Goal: Task Accomplishment & Management: Use online tool/utility

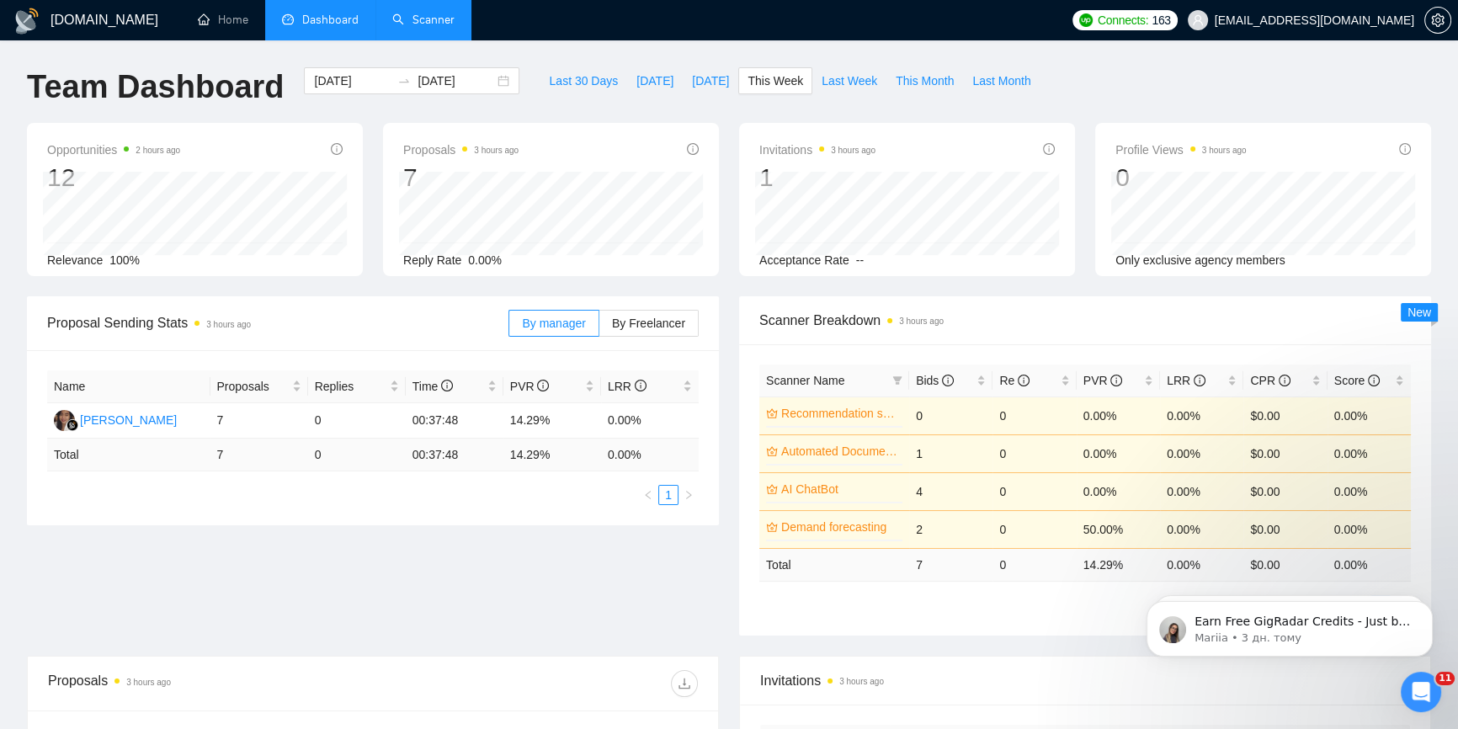
click at [440, 27] on link "Scanner" at bounding box center [423, 20] width 62 height 14
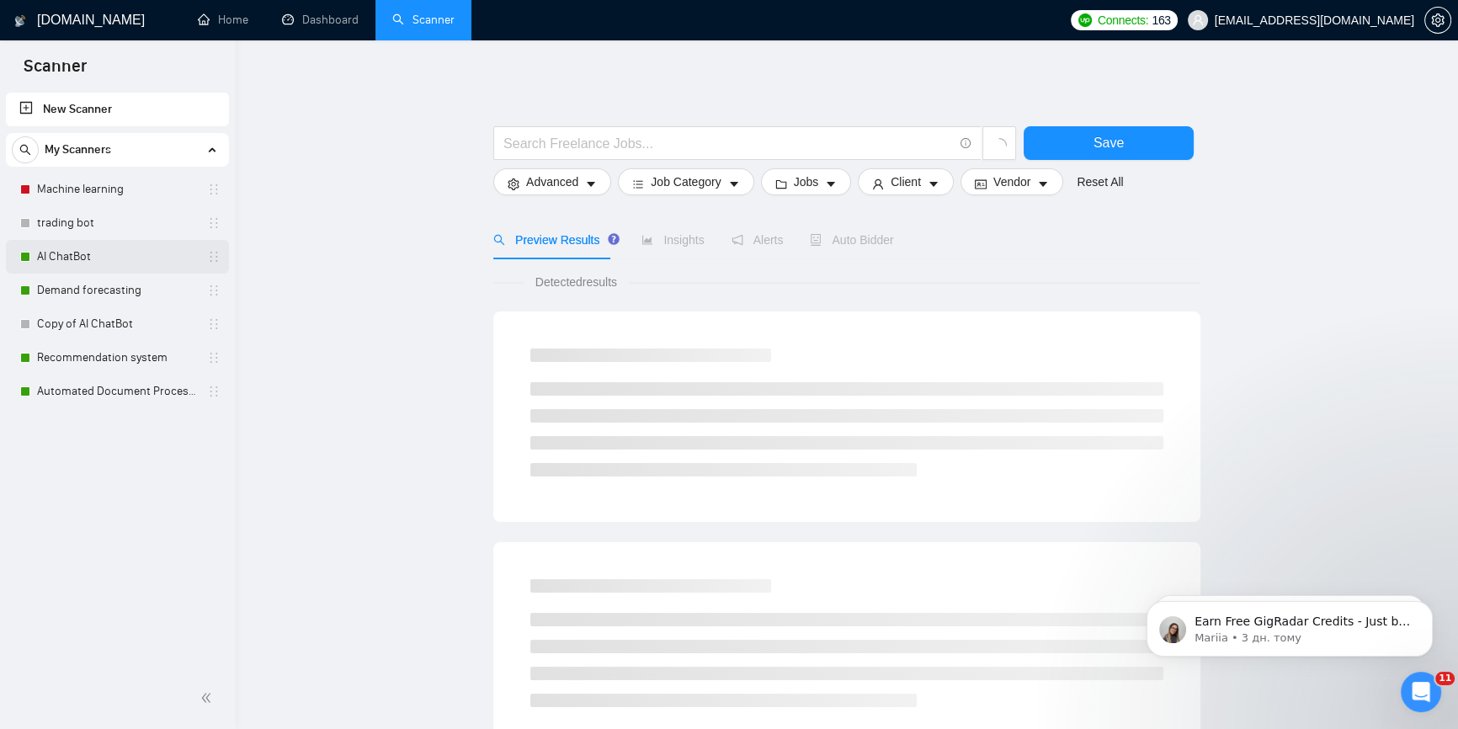
click at [47, 252] on link "AI ChatBot" at bounding box center [117, 257] width 160 height 34
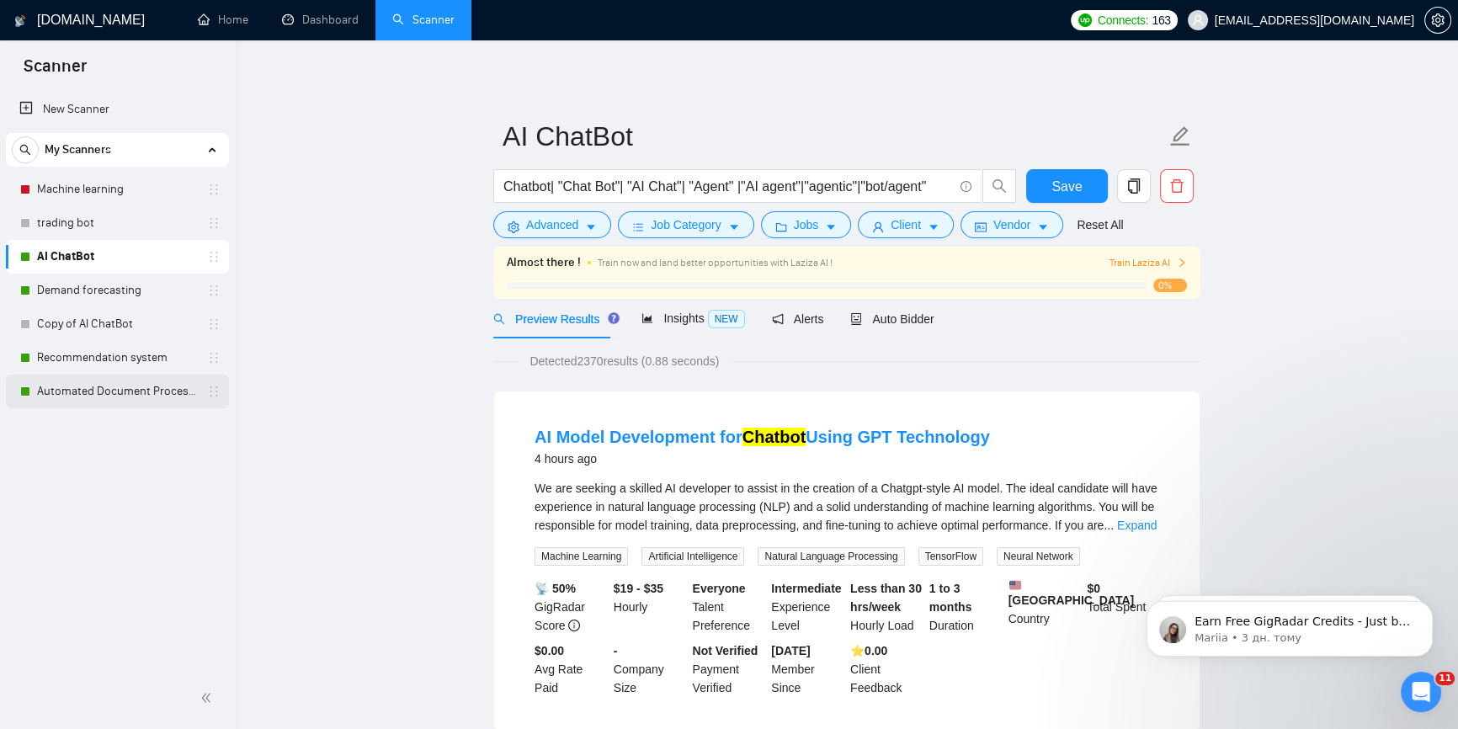
click at [104, 392] on link "Automated Document Processing" at bounding box center [117, 392] width 160 height 34
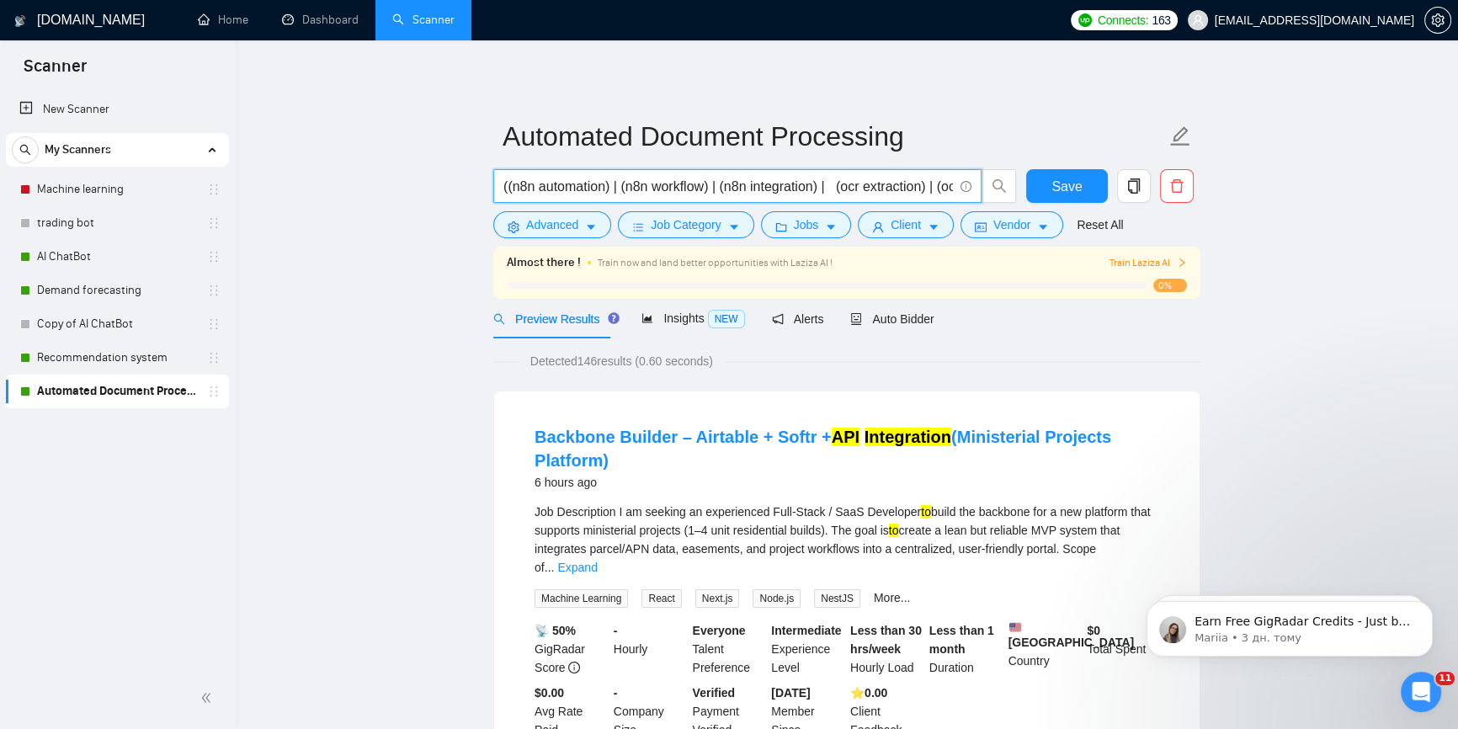
drag, startPoint x: 914, startPoint y: 192, endPoint x: 418, endPoint y: 191, distance: 495.8
drag, startPoint x: 798, startPoint y: 182, endPoint x: 1069, endPoint y: 197, distance: 271.5
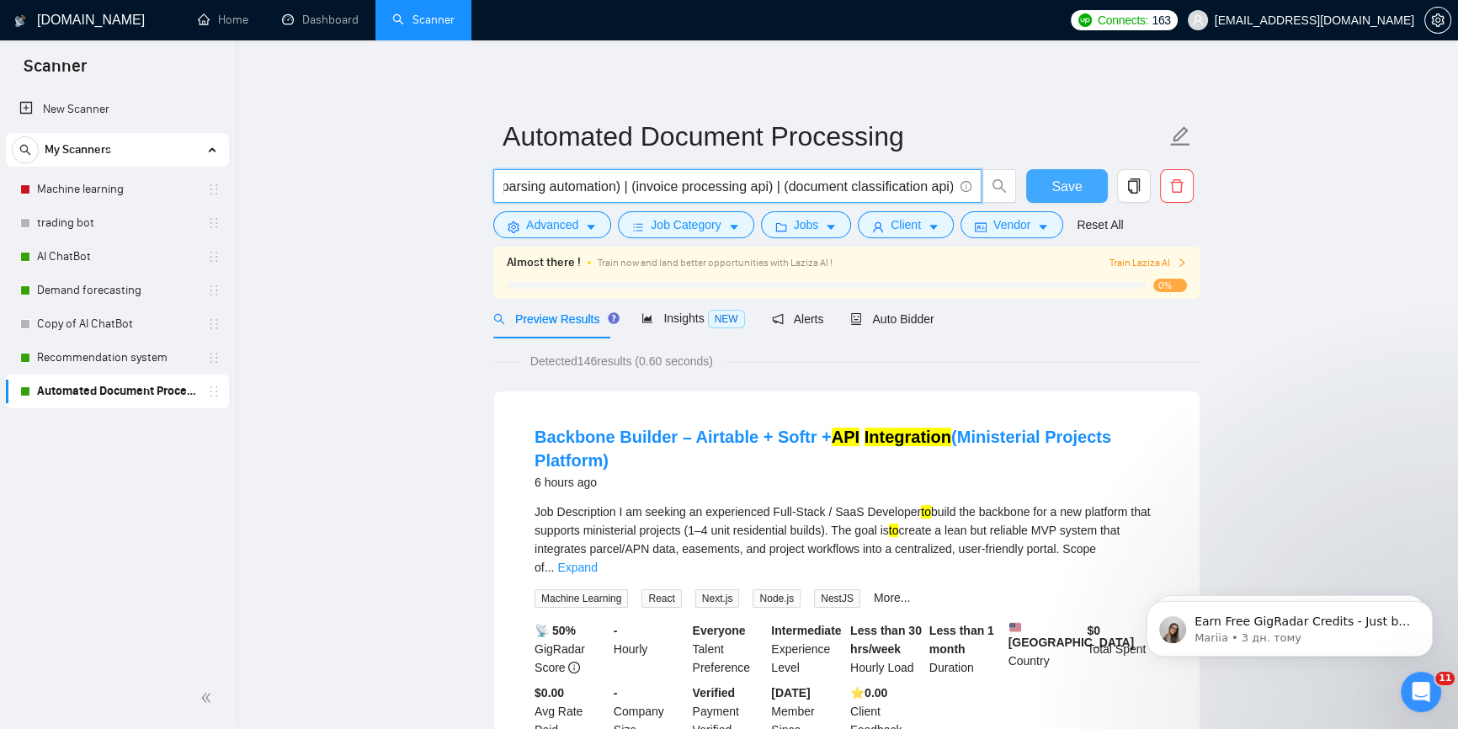
click at [1069, 197] on div "((n8n automation) | (n8n workflow) | (n8n integration) | (ocr extraction) | (oc…" at bounding box center [843, 190] width 707 height 42
click at [936, 184] on input "((n8n automation) | (n8n workflow) | (n8n integration) | (ocr extraction) | (oc…" at bounding box center [728, 186] width 450 height 21
click at [948, 185] on input "((n8n automation) | (n8n workflow) | (n8n integration) | (ocr extraction) | (oc…" at bounding box center [728, 186] width 450 height 21
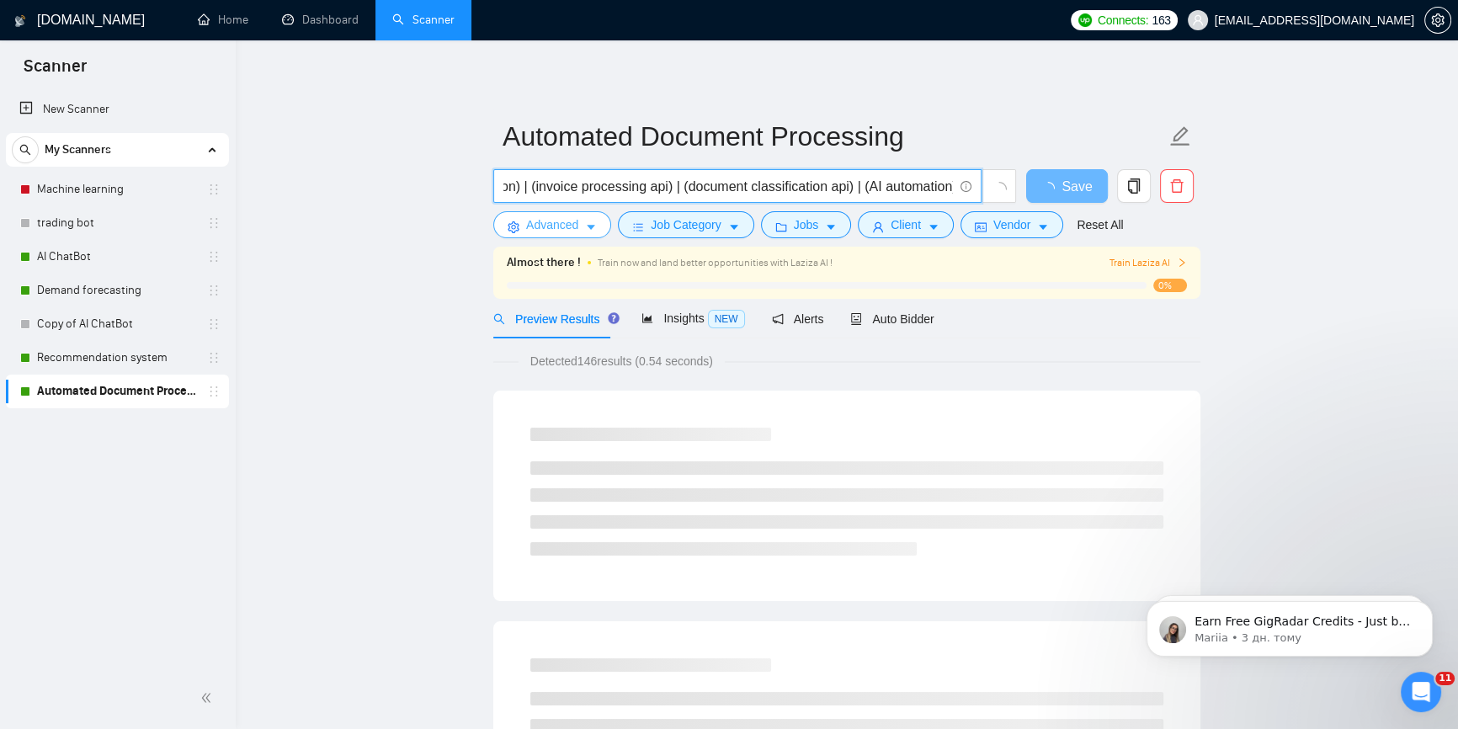
type input "((n8n automation) | (n8n workflow) | (n8n integration) | (ocr extraction) | (oc…"
click at [572, 231] on span "Advanced" at bounding box center [552, 224] width 52 height 19
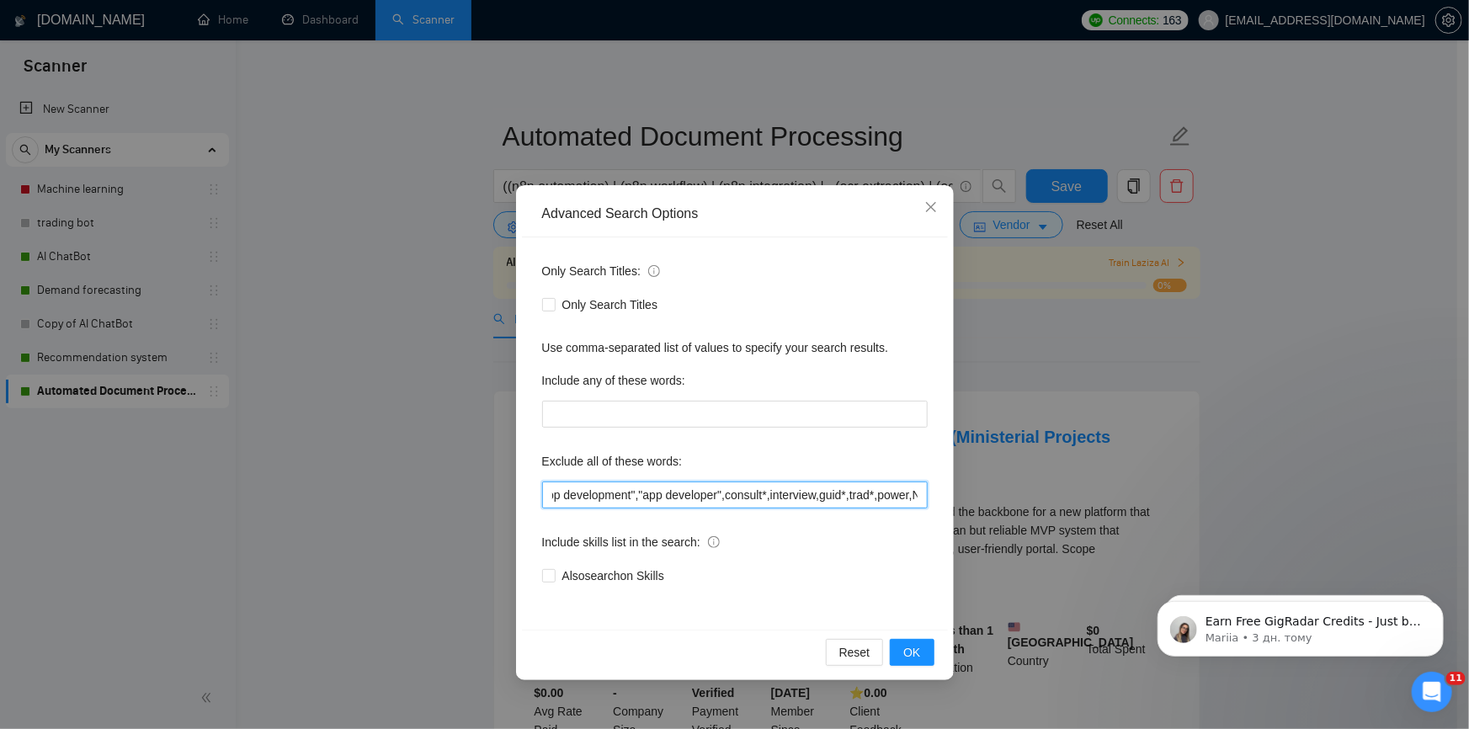
scroll to position [0, 336]
drag, startPoint x: 696, startPoint y: 498, endPoint x: 934, endPoint y: 505, distance: 238.3
click at [934, 505] on div "Only Search Titles: Only Search Titles Use comma-separated list of values to sp…" at bounding box center [735, 433] width 426 height 392
click at [893, 497] on input "3D, Agent, Bot, audio, video, CV,chatbot,team,R,excel,"app development","app de…" at bounding box center [735, 494] width 386 height 27
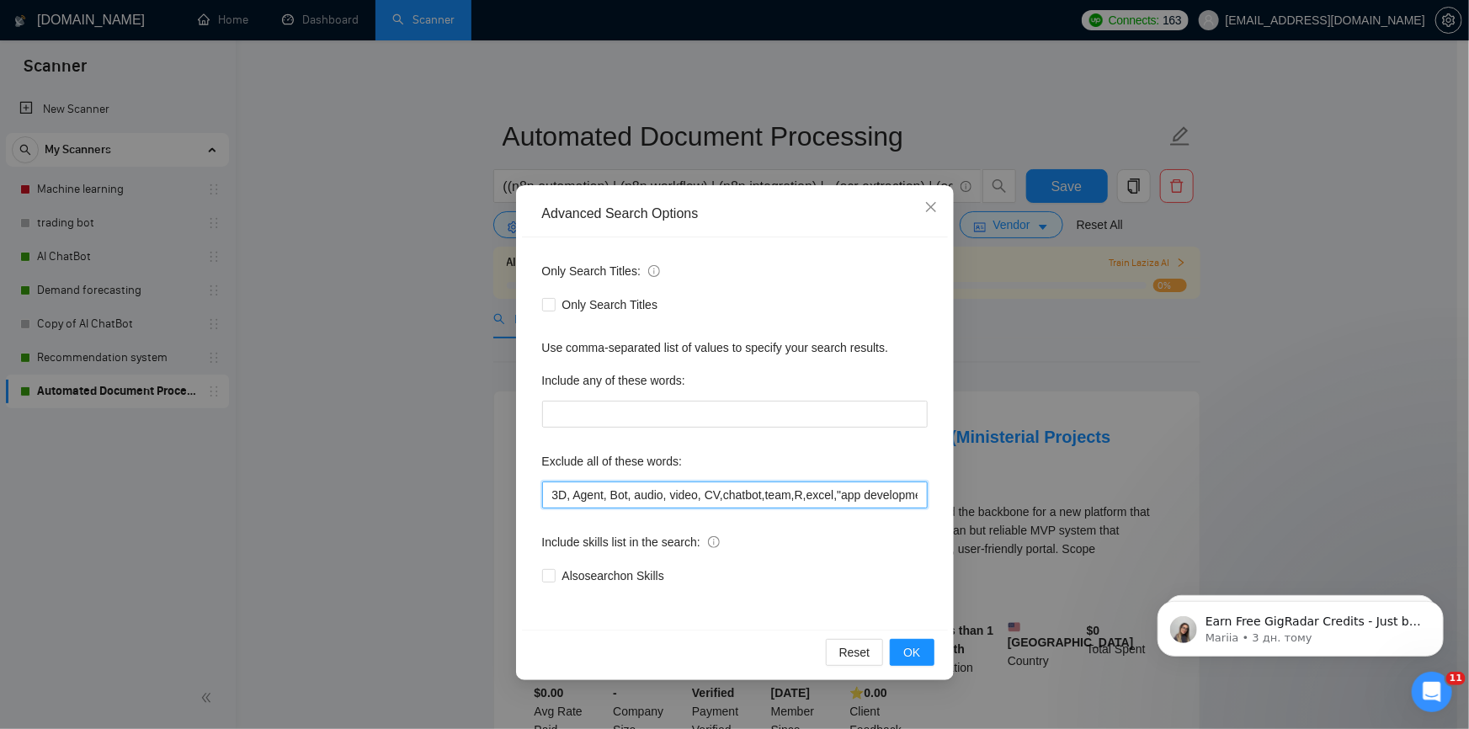
drag, startPoint x: 893, startPoint y: 497, endPoint x: 504, endPoint y: 508, distance: 389.0
click at [493, 508] on div "Advanced Search Options Only Search Titles: Only Search Titles Use comma-separa…" at bounding box center [734, 364] width 1469 height 729
click at [611, 497] on input "3D, Agent, Bot, audio, video, CV,chatbot,team,R,excel,"app development","app de…" at bounding box center [735, 494] width 386 height 27
click at [563, 497] on input "3D, Agent, Bot, audio, video, CV,chatbot,team,R,excel,"app development","app de…" at bounding box center [735, 494] width 386 height 27
click at [568, 500] on input "3D, Agent, Bot, audio, video, CV,chatbot,team,R,excel,"app development","app de…" at bounding box center [735, 494] width 386 height 27
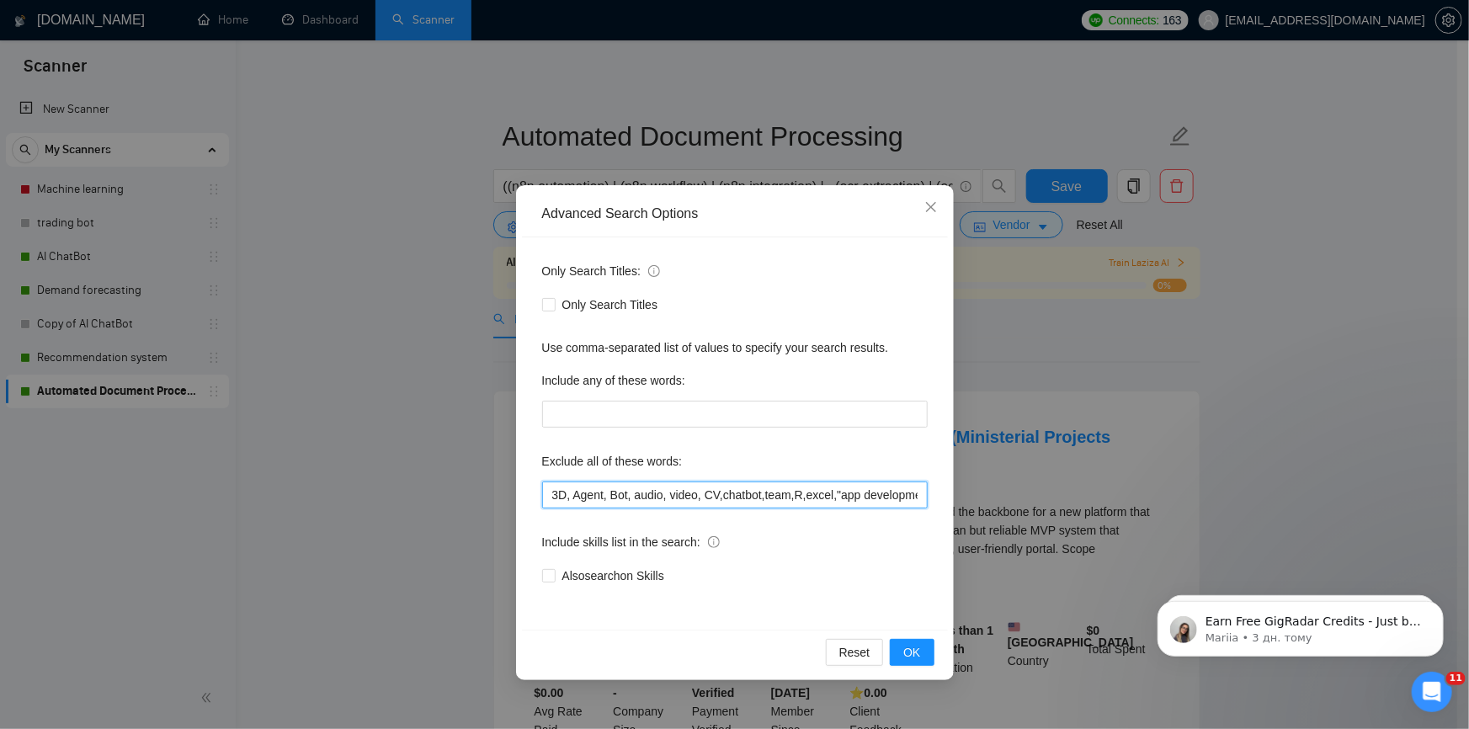
drag, startPoint x: 572, startPoint y: 499, endPoint x: 634, endPoint y: 500, distance: 61.5
click at [631, 495] on input "3D, Agent, Bot, audio, video, CV,chatbot,team,R,excel,"app development","app de…" at bounding box center [735, 494] width 386 height 27
drag, startPoint x: 659, startPoint y: 495, endPoint x: 700, endPoint y: 493, distance: 41.3
click at [700, 493] on input "3D, audio, video, CV,chatbot,team,R,excel,"app development","app developer",con…" at bounding box center [735, 494] width 386 height 27
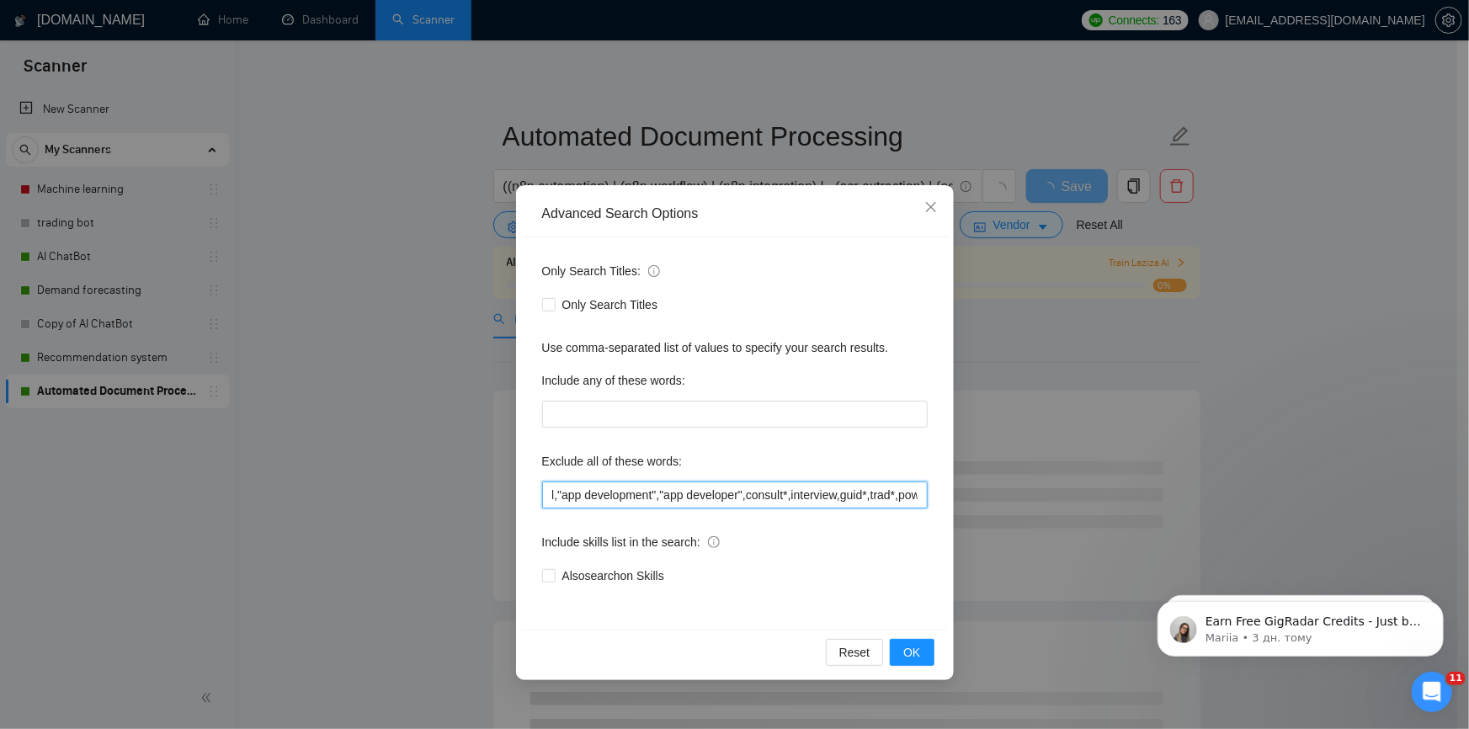
scroll to position [0, 232]
click at [877, 497] on input "3D, audio, video, CV,team,R,excel,"app development","app developer",consult*,in…" at bounding box center [735, 494] width 386 height 27
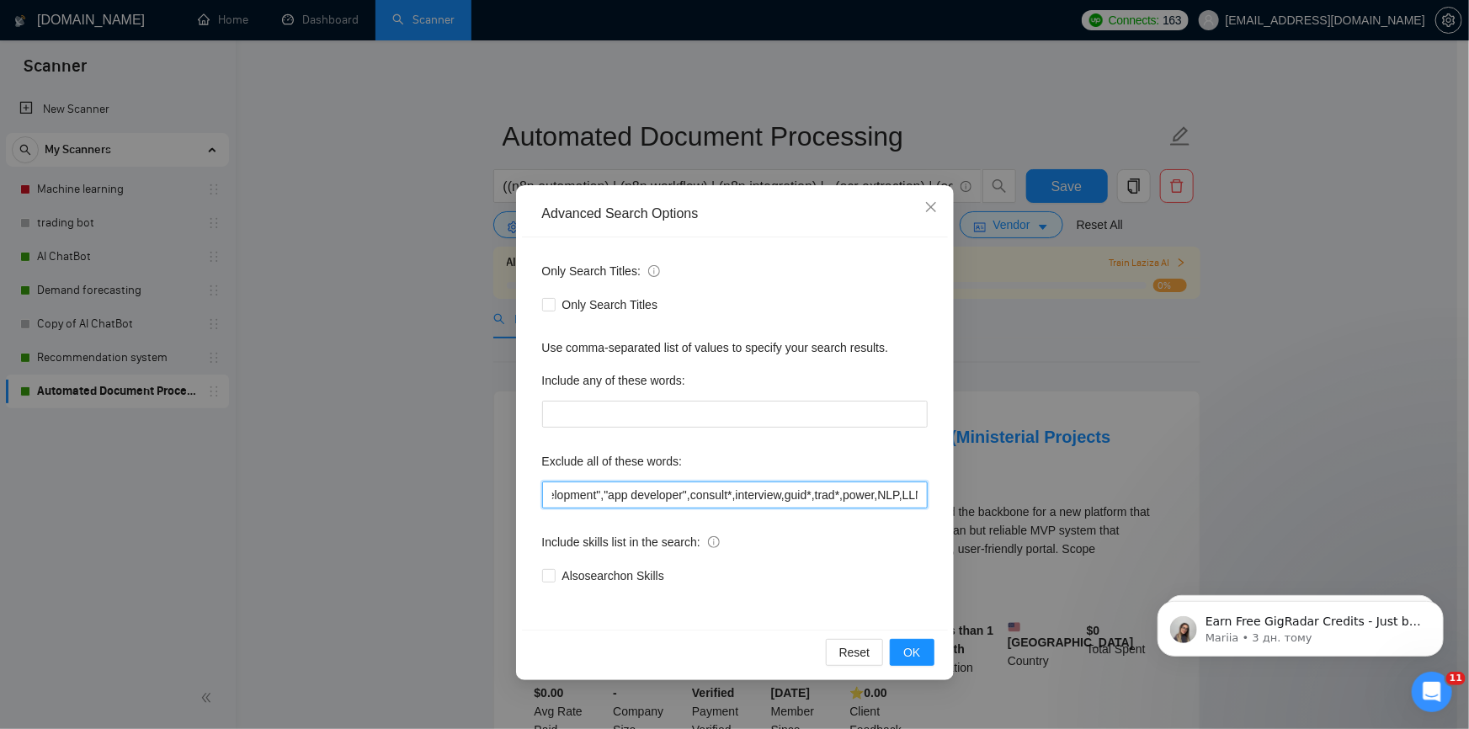
click at [878, 497] on input "3D, audio, video, CV,team,R,excel,"app development","app developer",consult*,in…" at bounding box center [735, 494] width 386 height 27
drag, startPoint x: 867, startPoint y: 496, endPoint x: 884, endPoint y: 497, distance: 16.9
click at [884, 497] on input "3D, audio, video, CV,team,R,excel,"app development","app developer",consult*,in…" at bounding box center [735, 494] width 386 height 27
drag, startPoint x: 915, startPoint y: 494, endPoint x: 870, endPoint y: 497, distance: 44.7
click at [870, 497] on input "3D, audio, video, CV,team,R,excel,"app development","app developer",consult*,in…" at bounding box center [735, 494] width 386 height 27
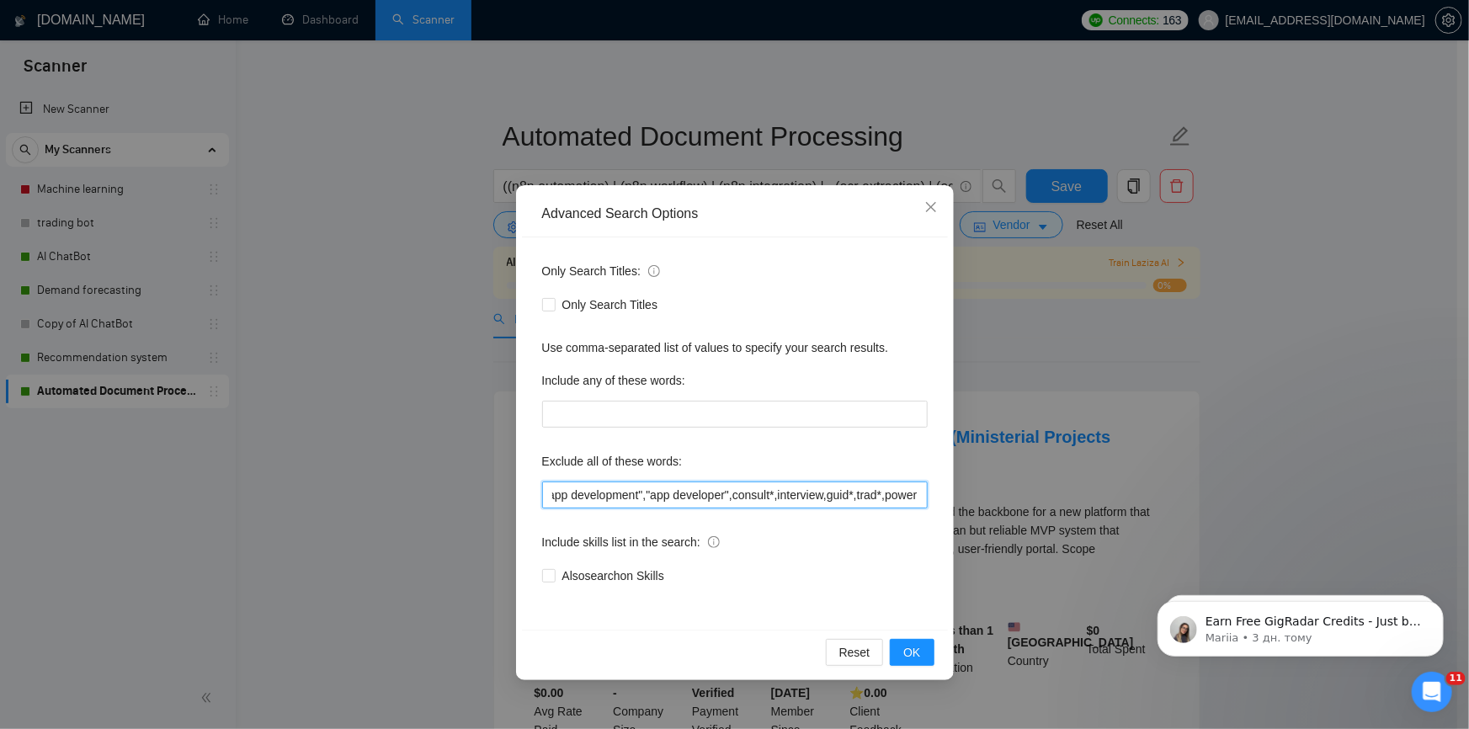
scroll to position [0, 185]
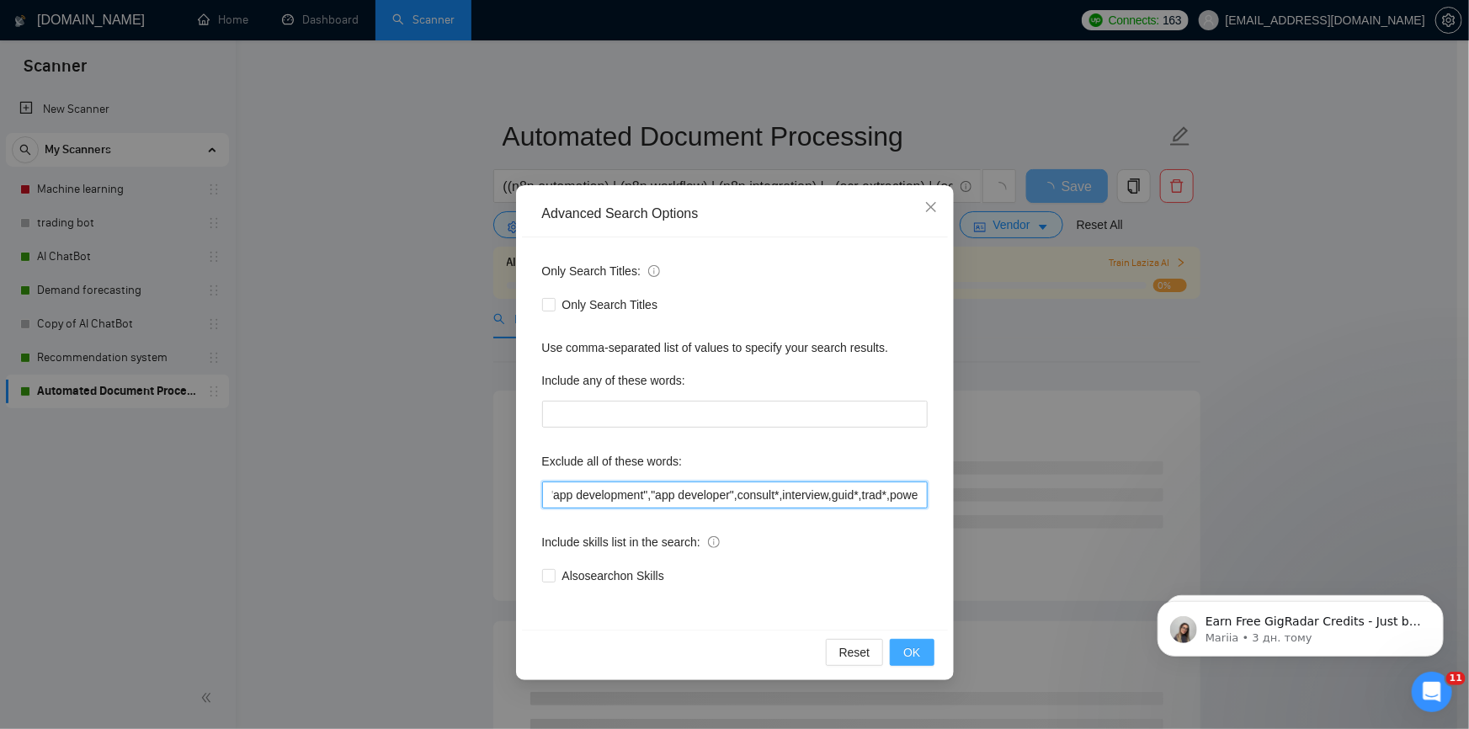
type input "3D, audio, video, CV,team,R,excel,"app development","app developer",consult*,in…"
click at [925, 647] on button "OK" at bounding box center [912, 652] width 44 height 27
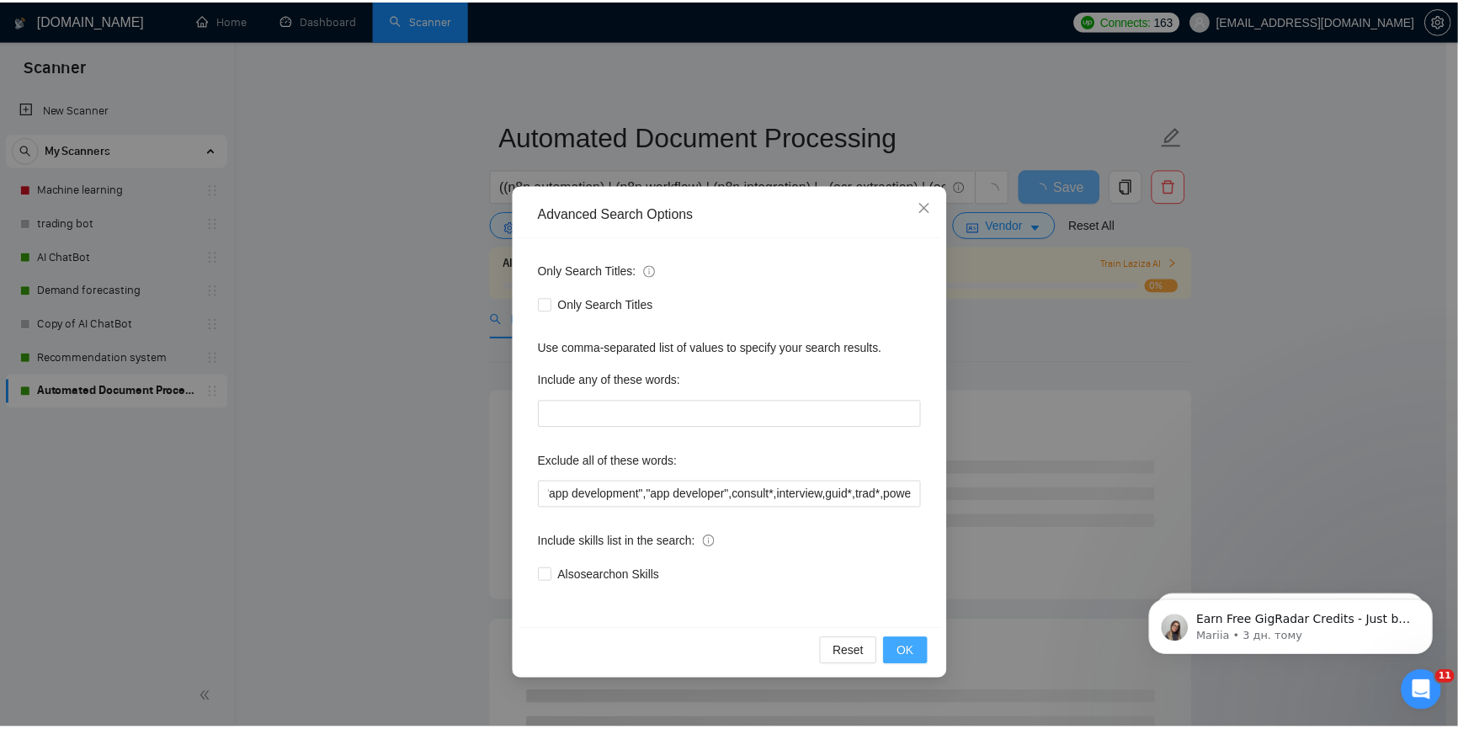
scroll to position [0, 0]
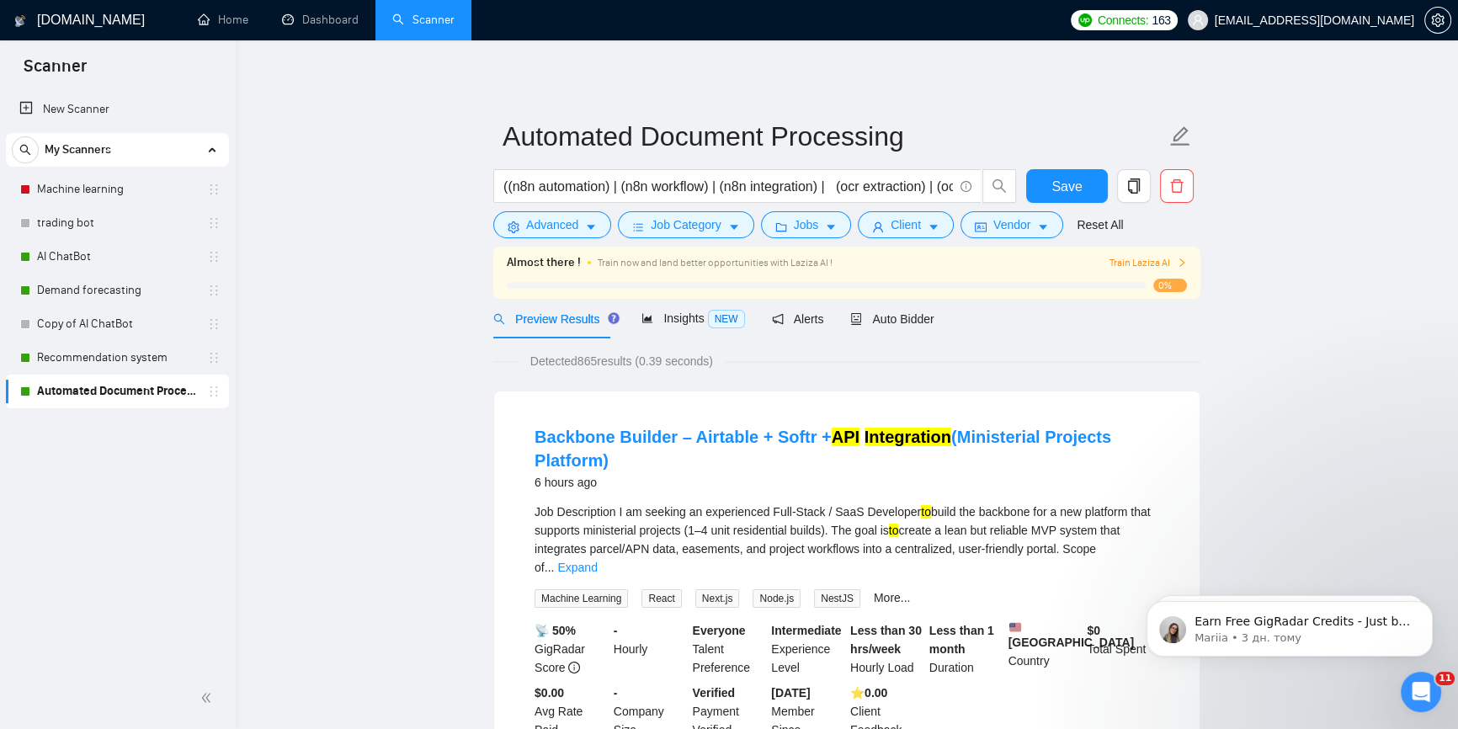
click at [111, 261] on link "AI ChatBot" at bounding box center [117, 257] width 160 height 34
click at [1070, 178] on span "Save" at bounding box center [1066, 186] width 30 height 21
click at [88, 260] on link "AI ChatBot" at bounding box center [117, 257] width 160 height 34
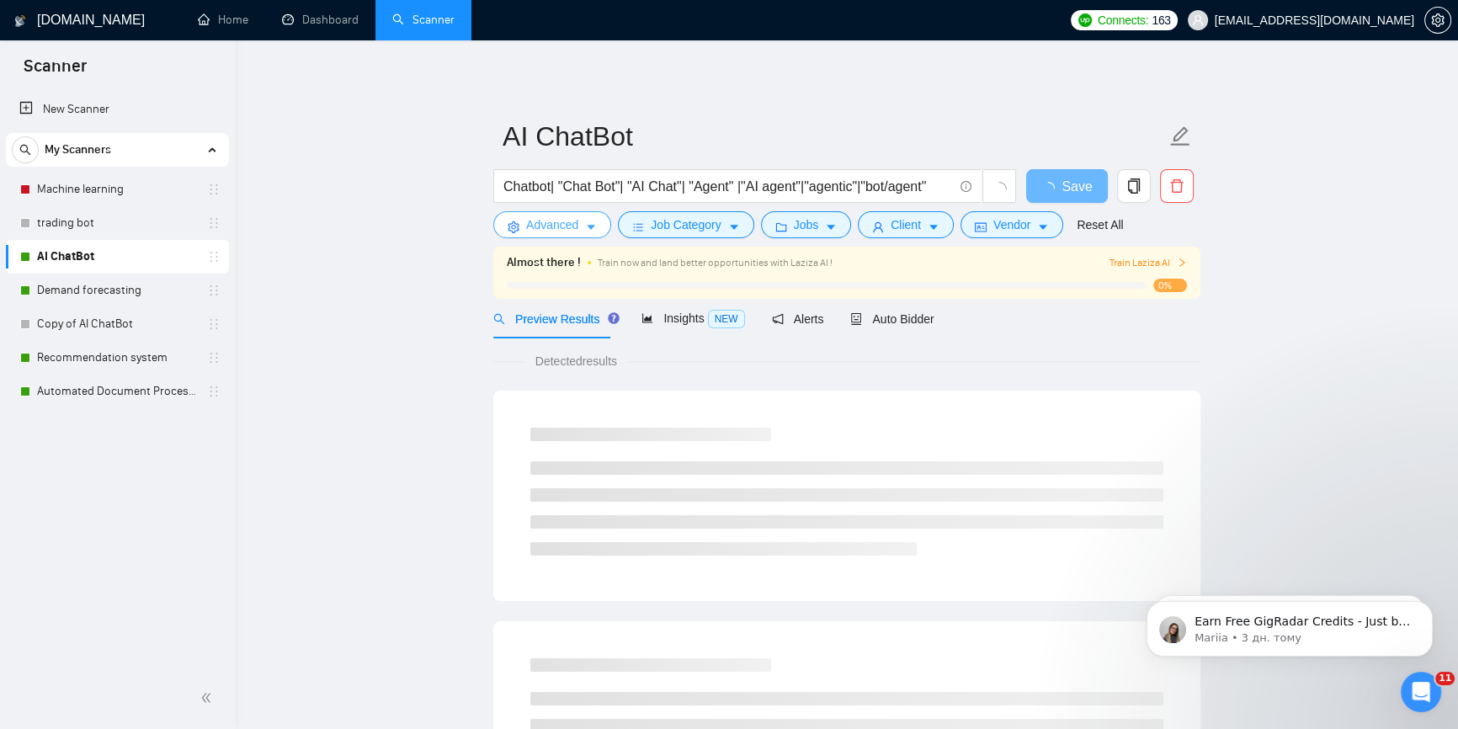
click at [564, 231] on span "Advanced" at bounding box center [552, 224] width 52 height 19
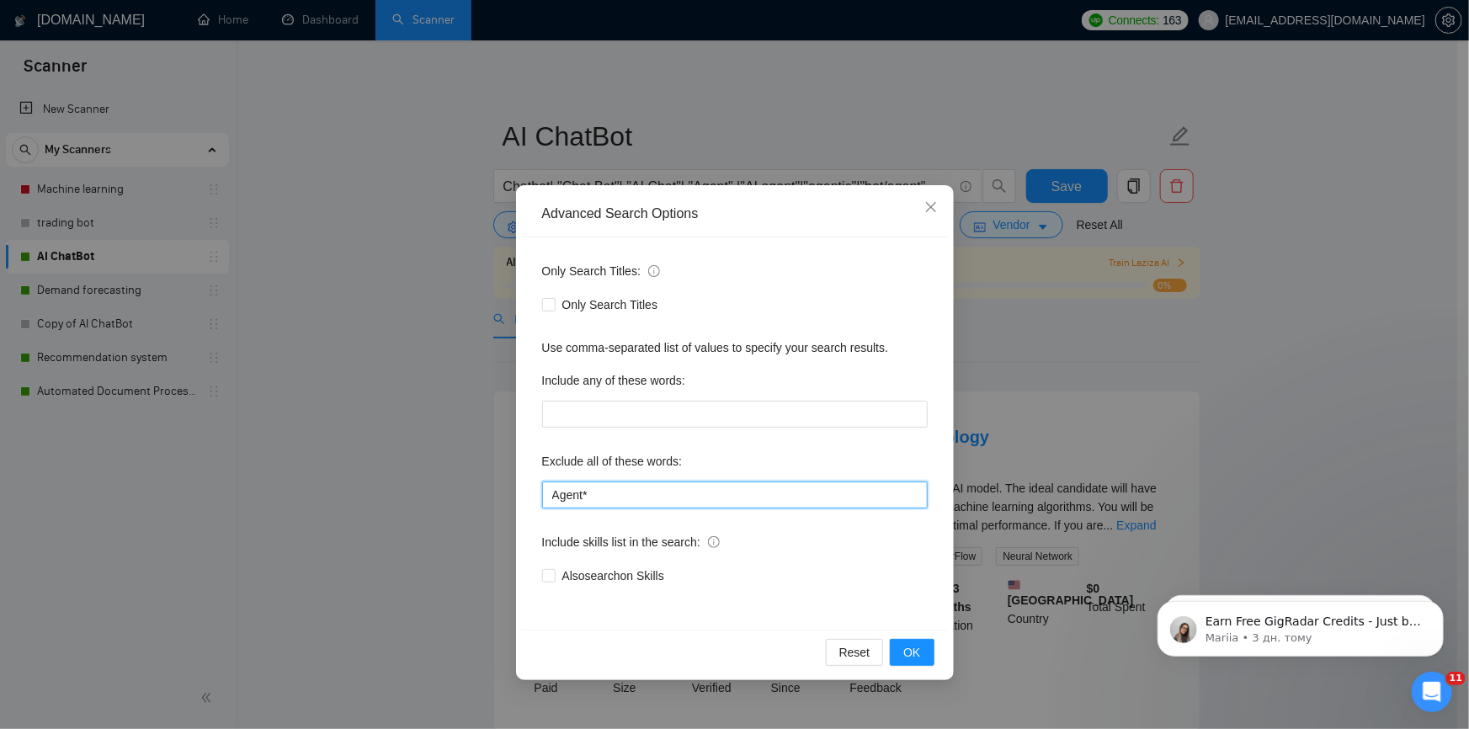
click at [670, 489] on input "Agent*" at bounding box center [735, 494] width 386 height 27
drag, startPoint x: 673, startPoint y: 499, endPoint x: 447, endPoint y: 485, distance: 226.9
click at [447, 485] on div "Advanced Search Options Only Search Titles: Only Search Titles Use comma-separa…" at bounding box center [734, 364] width 1469 height 729
click at [917, 648] on span "OK" at bounding box center [911, 652] width 17 height 19
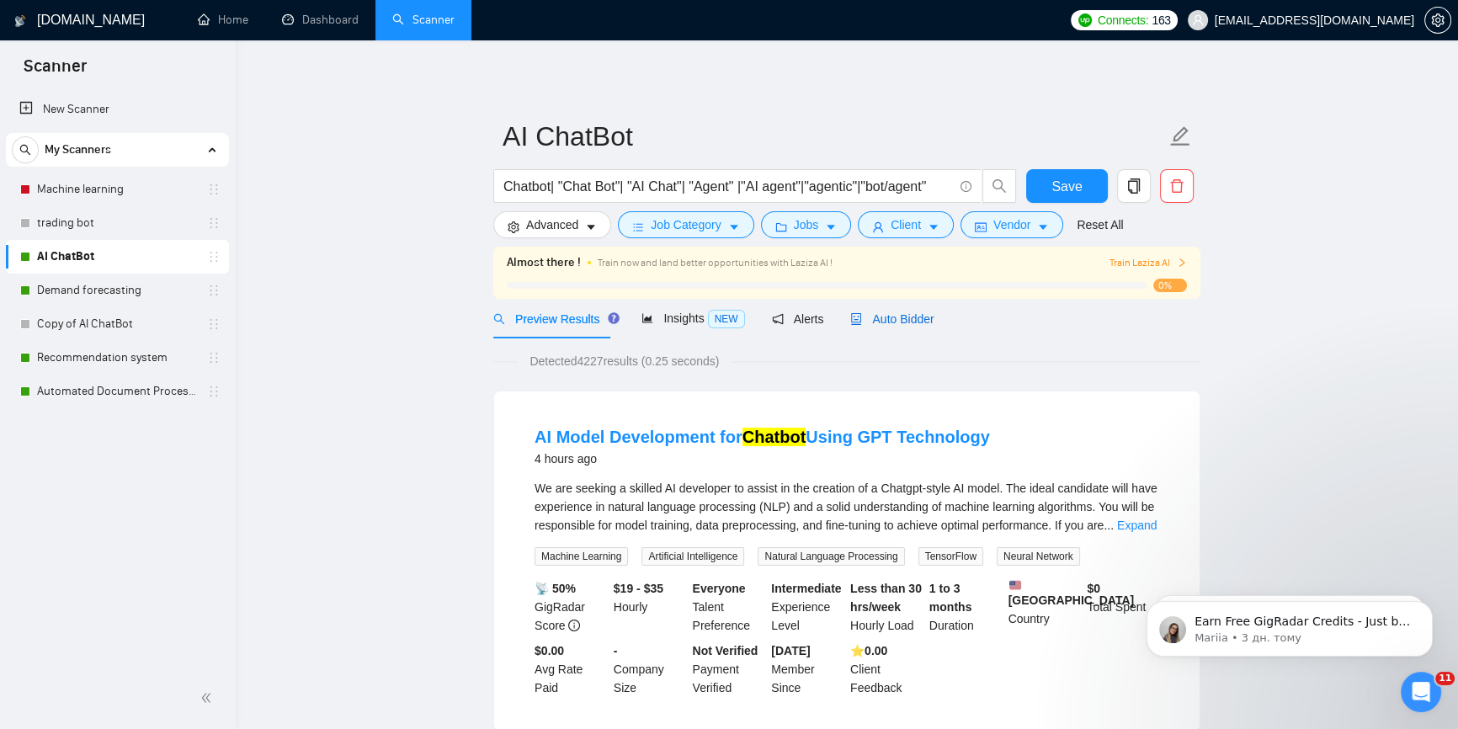
click at [890, 317] on span "Auto Bidder" at bounding box center [891, 318] width 83 height 13
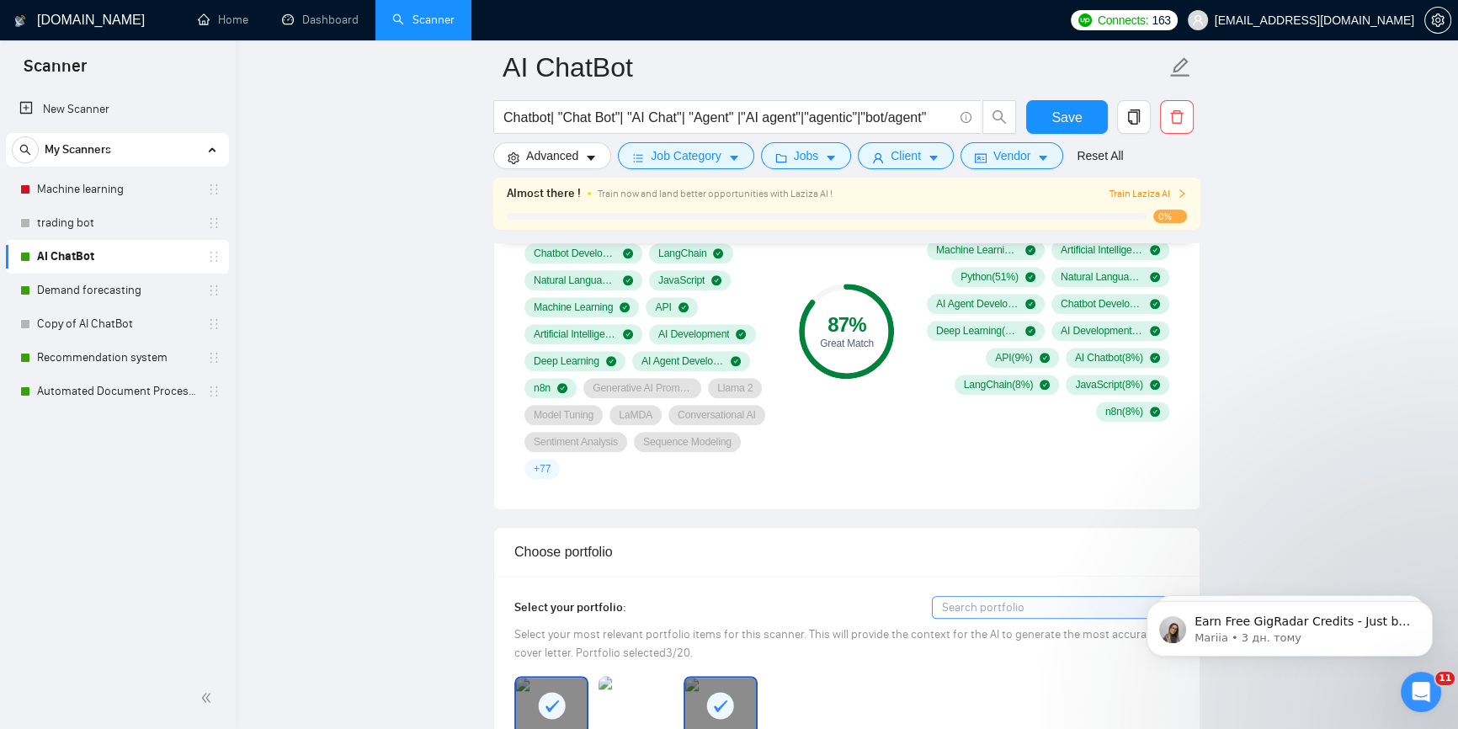
scroll to position [1530, 0]
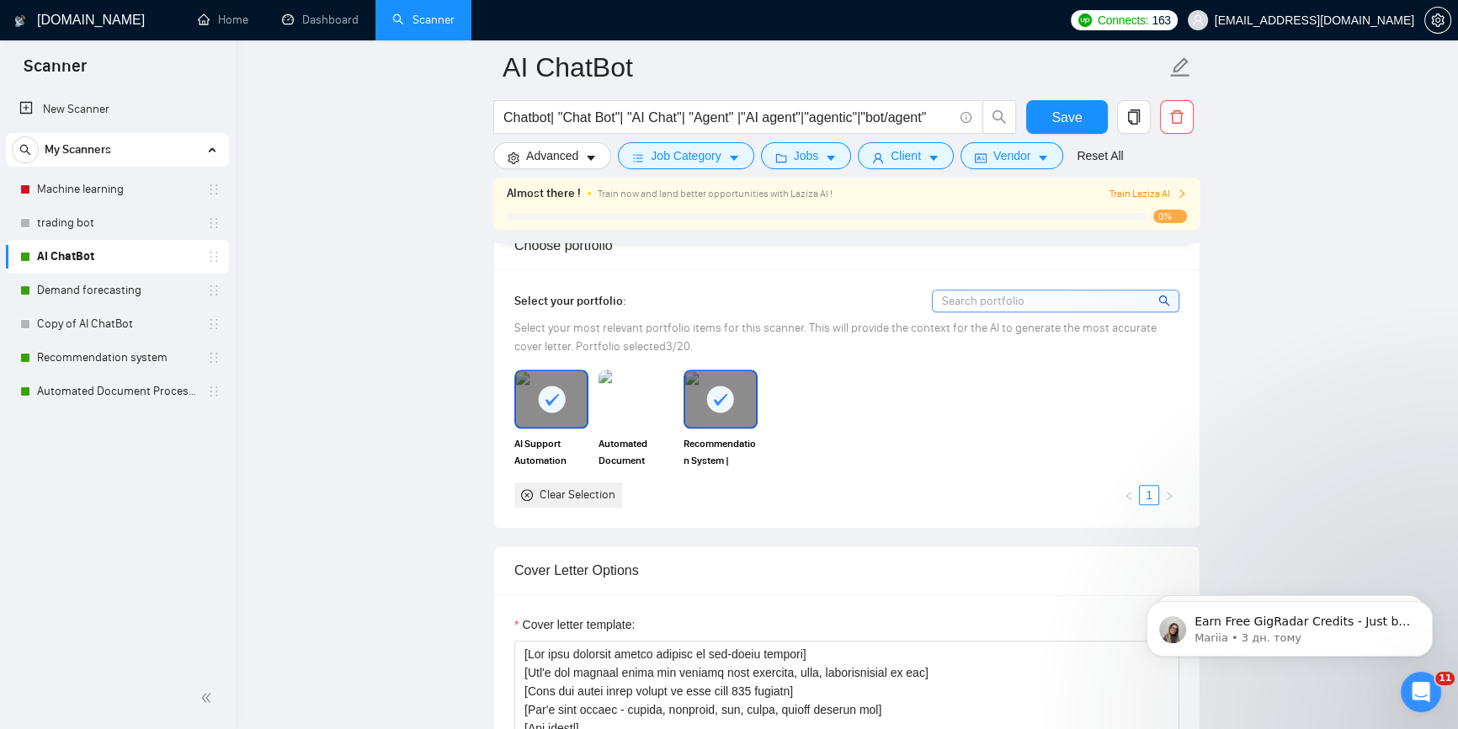
click at [716, 404] on rect at bounding box center [720, 399] width 27 height 27
click at [645, 403] on img at bounding box center [635, 399] width 71 height 56
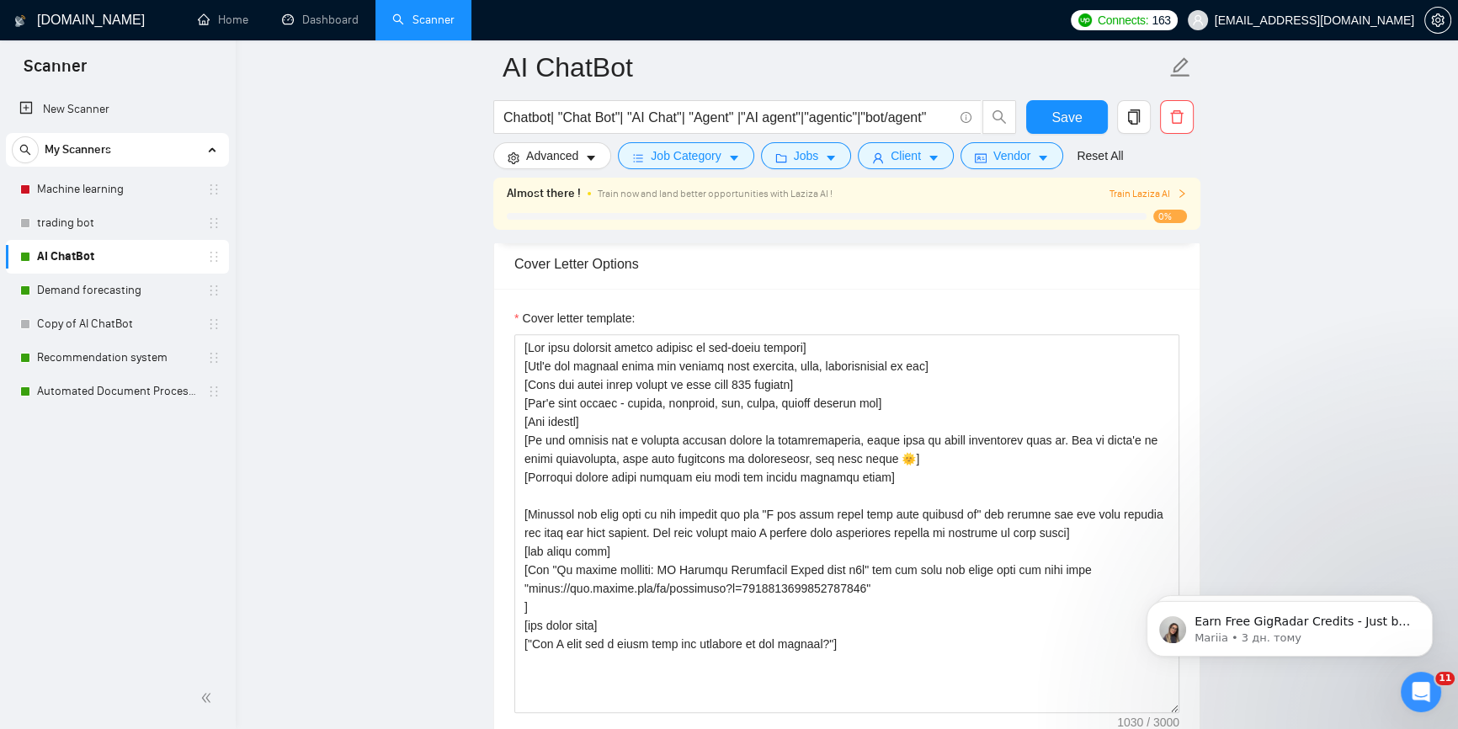
scroll to position [1836, 0]
click at [940, 122] on input "Chatbot| "Chat Bot"| "AI Chat"| "Agent" |"AI agent"|"agentic"|"bot/agent"" at bounding box center [728, 117] width 450 height 21
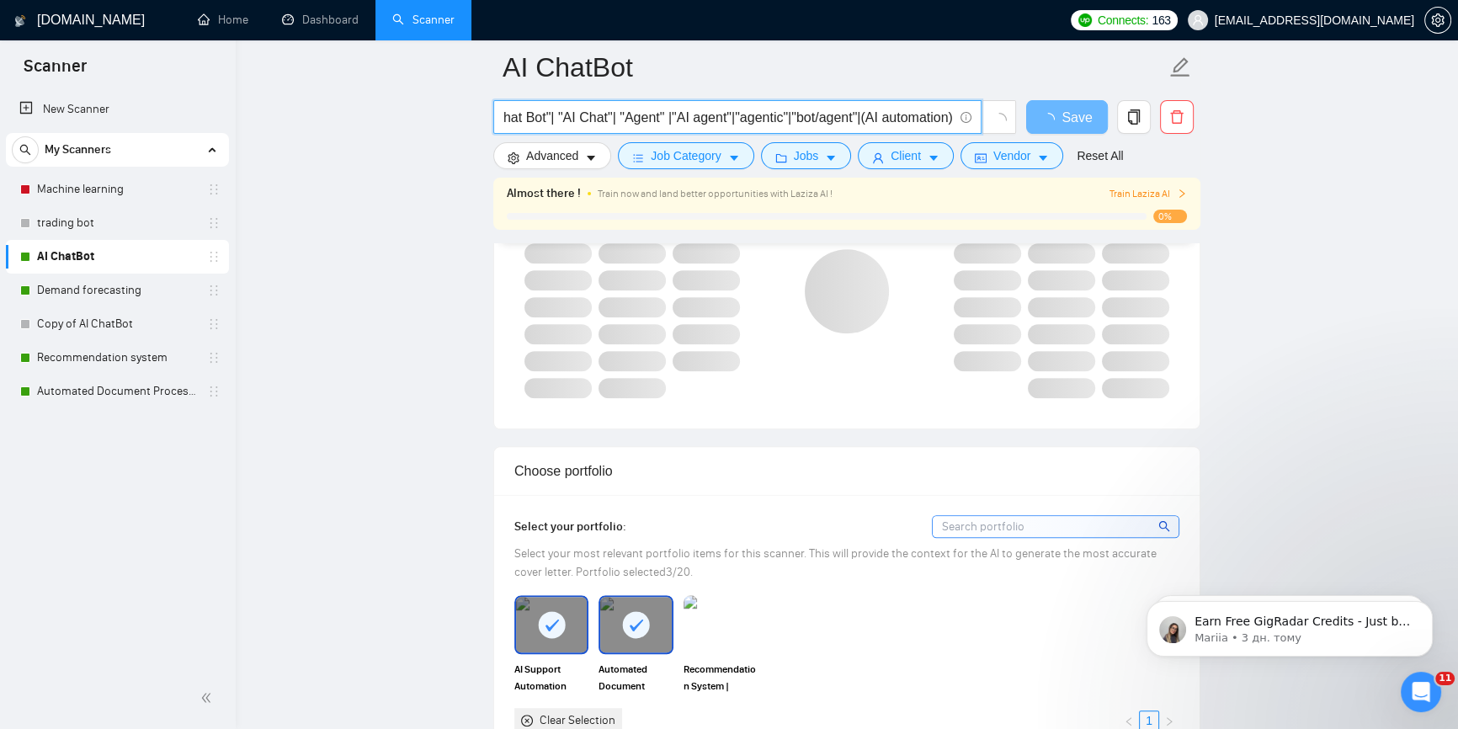
scroll to position [994, 0]
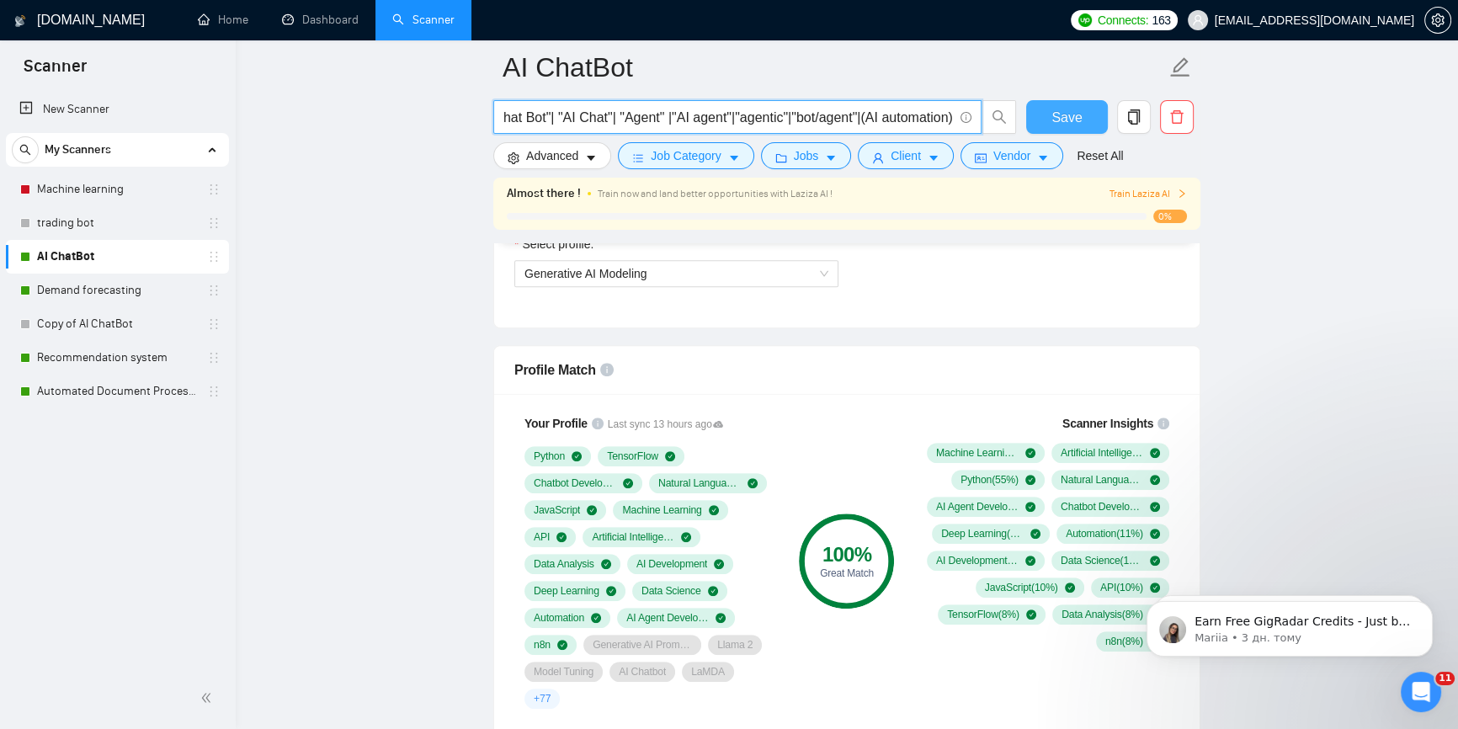
type input "Chatbot| "Chat Bot"| "AI Chat"| "Agent" |"AI agent"|"agentic"|"bot/agent"|(AI a…"
click at [1060, 117] on span "Save" at bounding box center [1066, 117] width 30 height 21
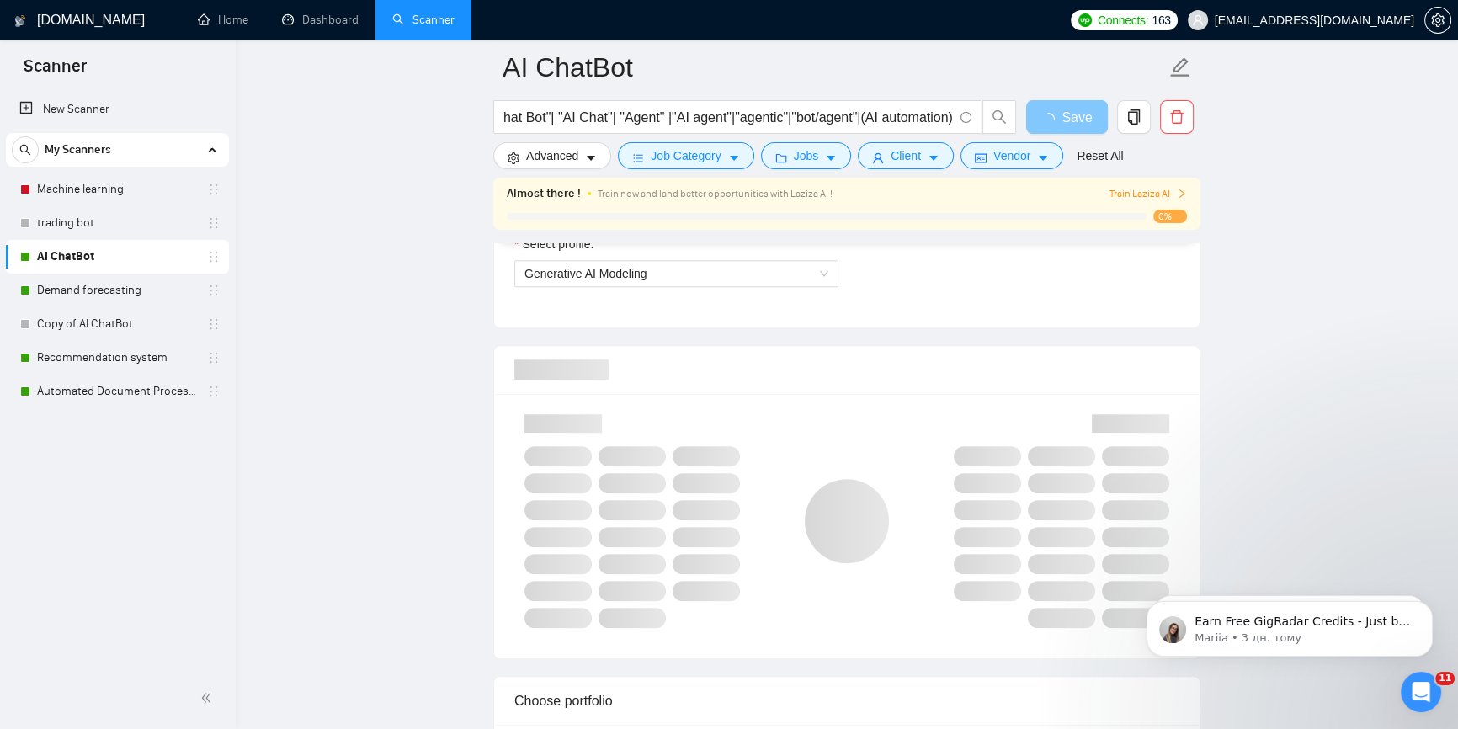
scroll to position [0, 0]
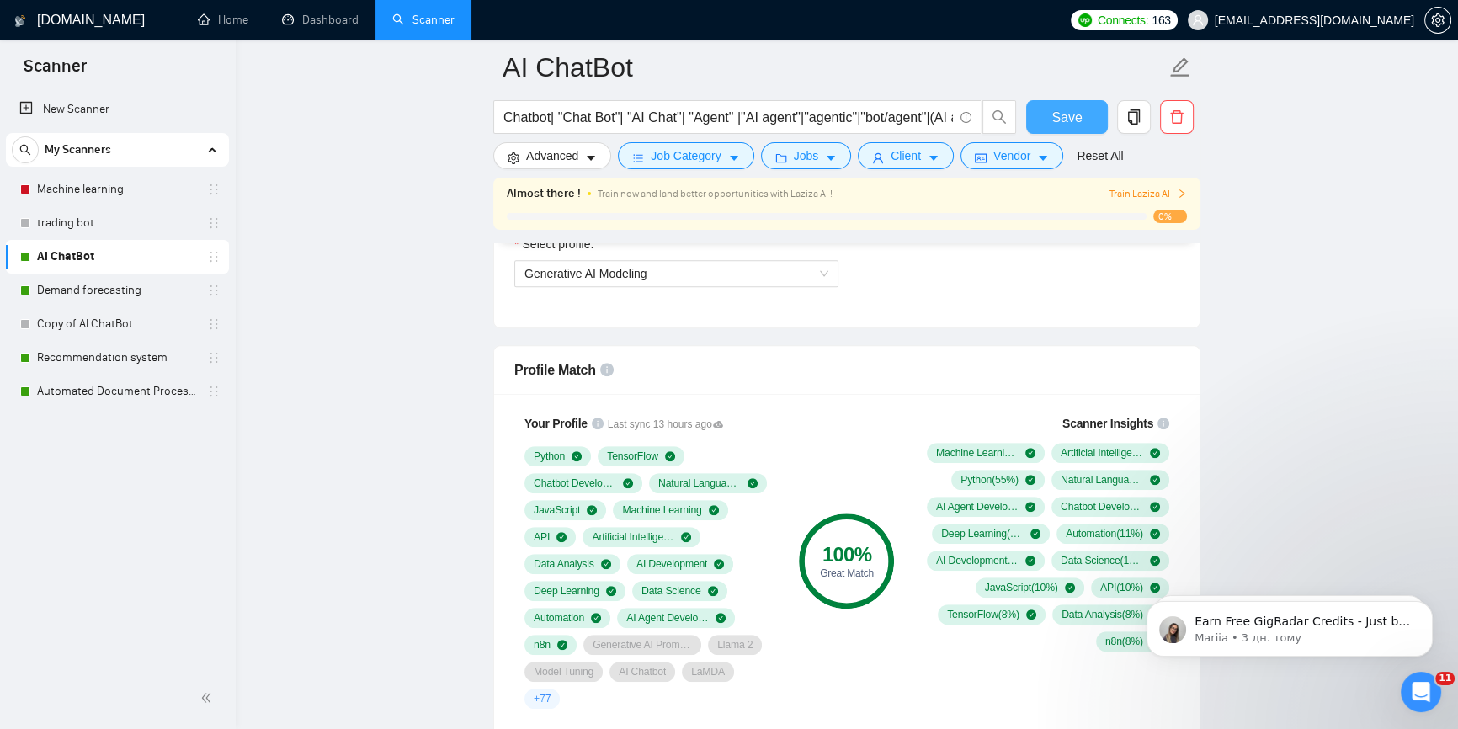
click at [1075, 114] on span "Save" at bounding box center [1066, 117] width 30 height 21
click at [1061, 121] on span "Save" at bounding box center [1066, 117] width 30 height 21
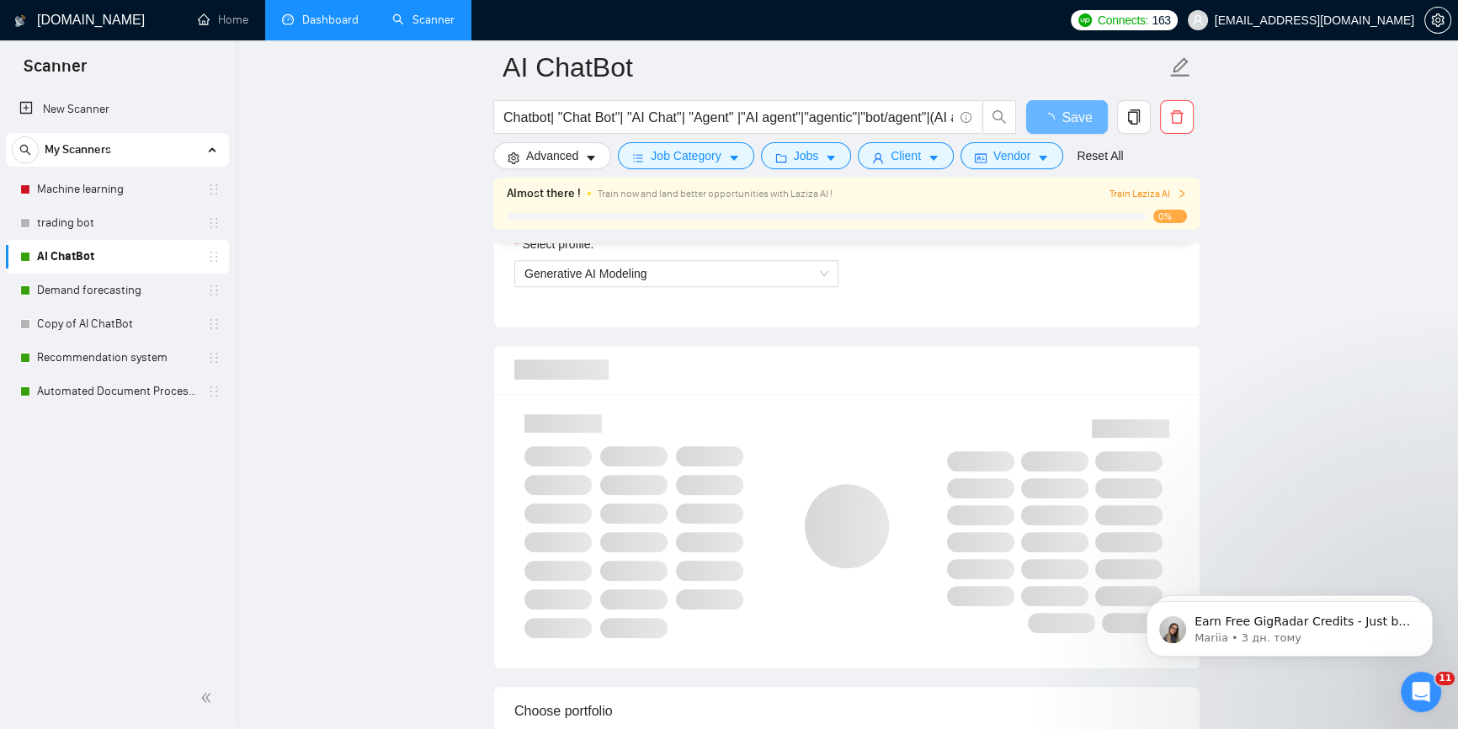
click at [322, 38] on li "Dashboard" at bounding box center [320, 20] width 110 height 40
click at [319, 24] on link "Dashboard" at bounding box center [320, 20] width 77 height 14
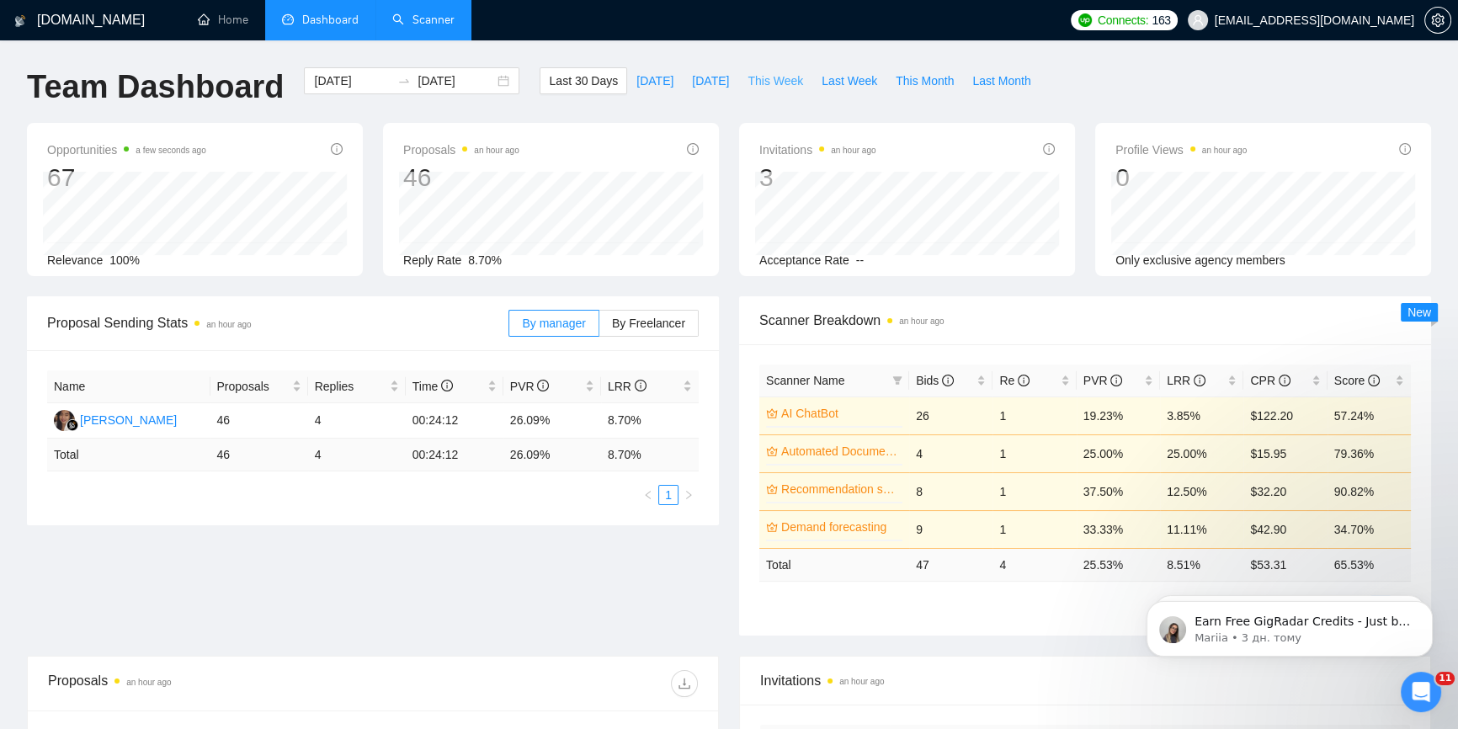
click at [747, 81] on span "This Week" at bounding box center [775, 81] width 56 height 19
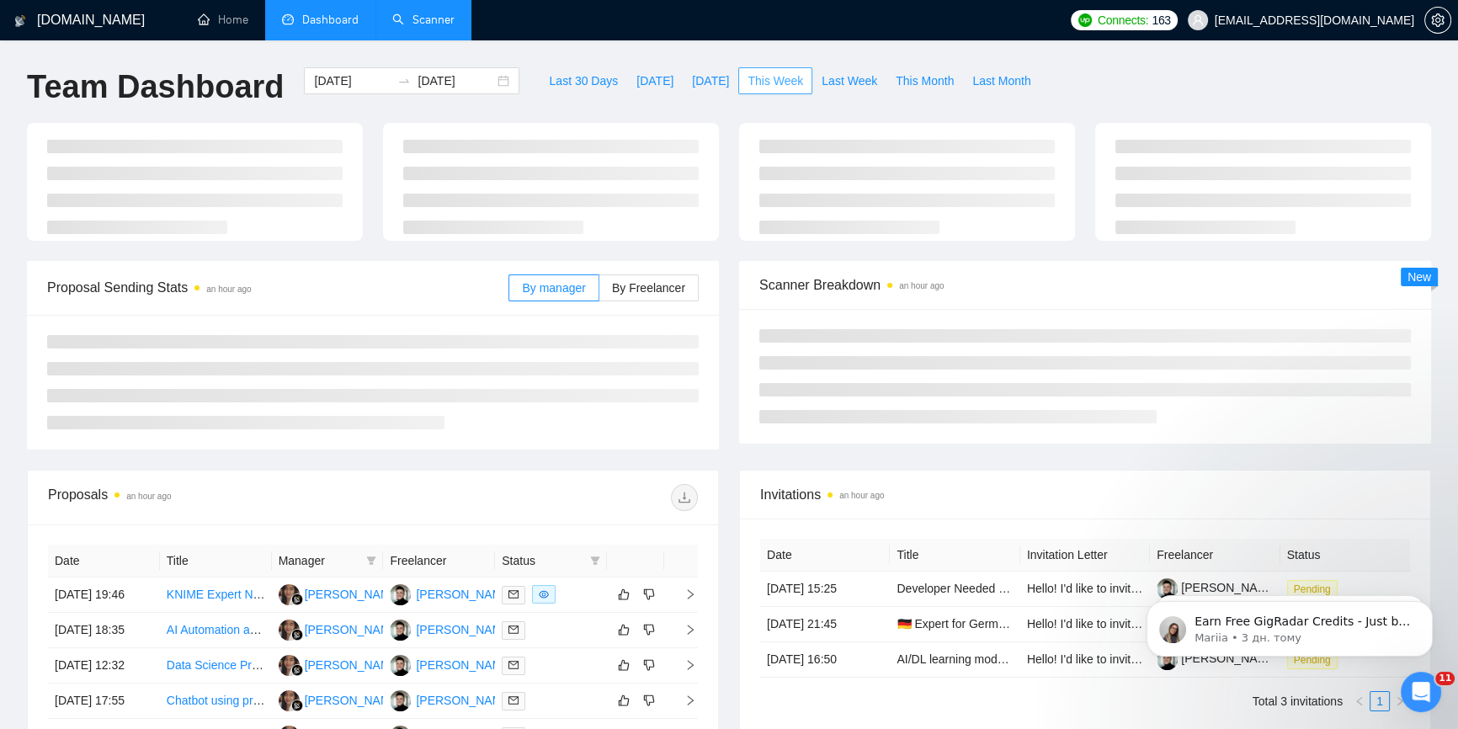
type input "[DATE]"
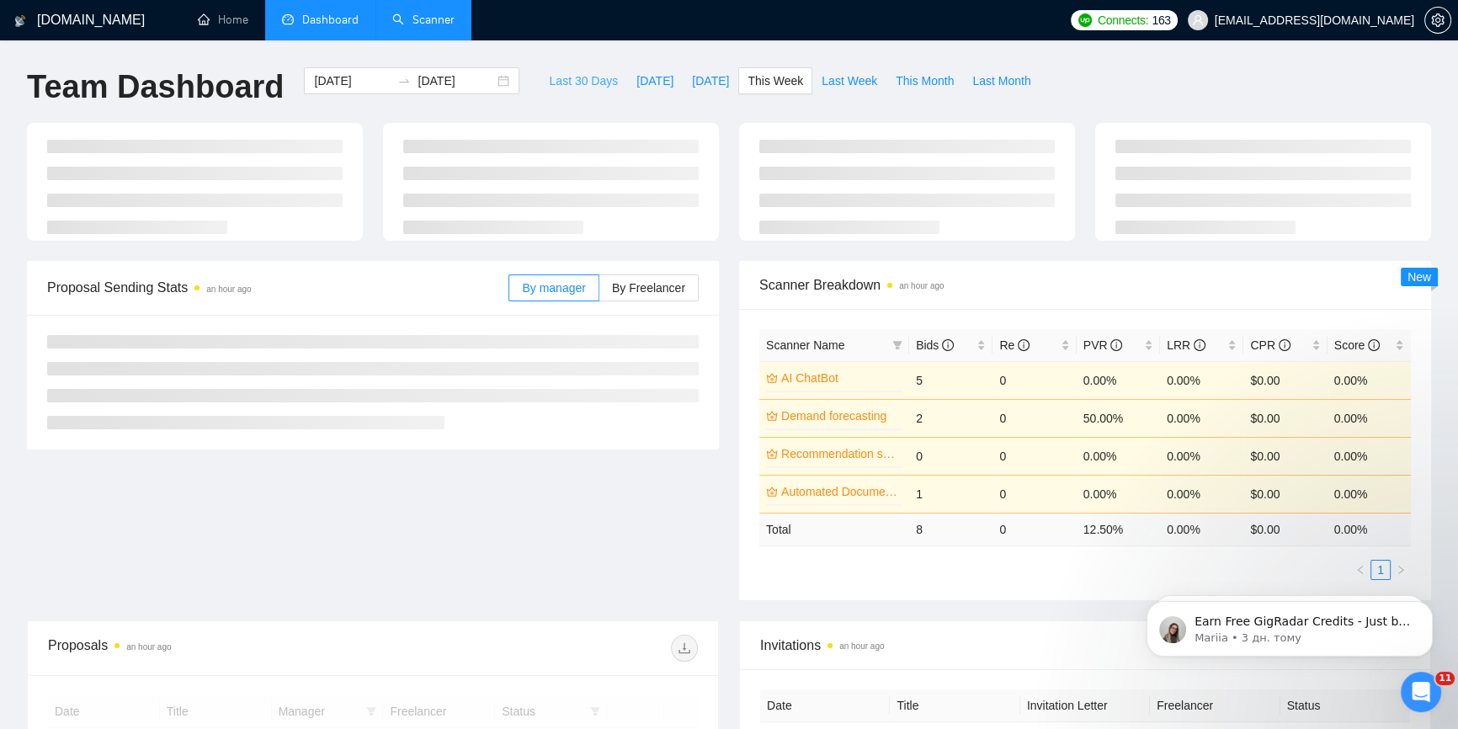
click at [549, 84] on span "Last 30 Days" at bounding box center [583, 81] width 69 height 19
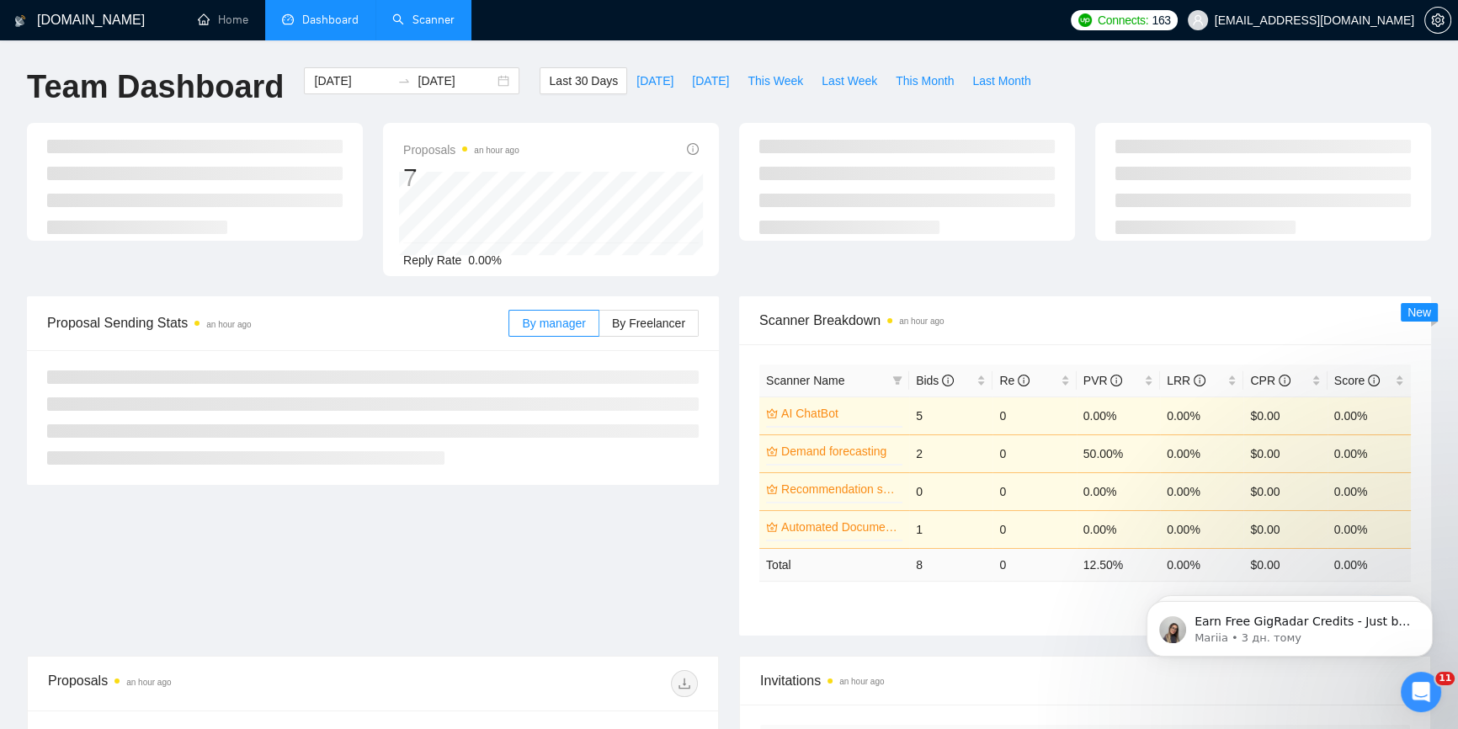
type input "[DATE]"
